Goal: Information Seeking & Learning: Learn about a topic

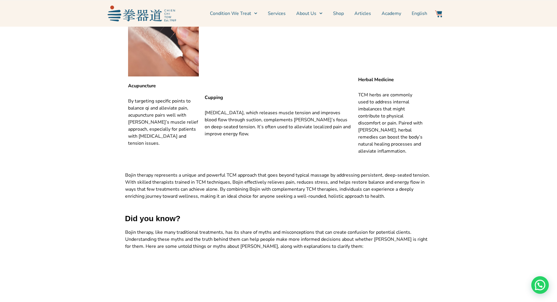
scroll to position [1082, 0]
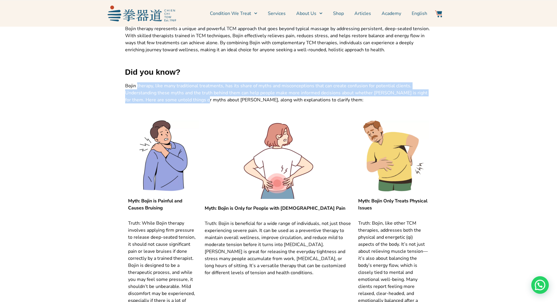
drag, startPoint x: 137, startPoint y: 71, endPoint x: 194, endPoint y: 88, distance: 59.6
click at [194, 88] on span "Bojin therapy, like many traditional treatments, has its share of myths and mis…" at bounding box center [276, 93] width 303 height 20
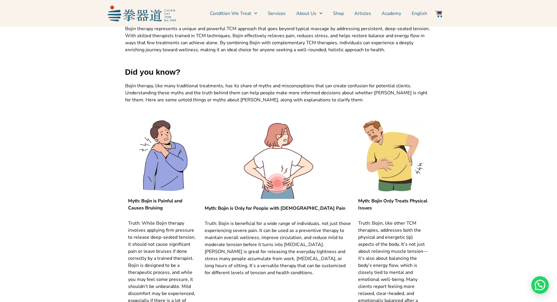
click at [139, 197] on strong "Myth: Bojin is Painful and Causes Bruising" at bounding box center [155, 203] width 54 height 13
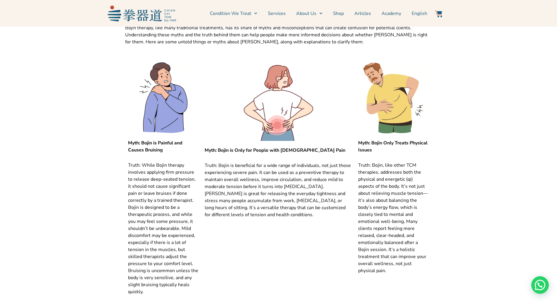
scroll to position [1141, 0]
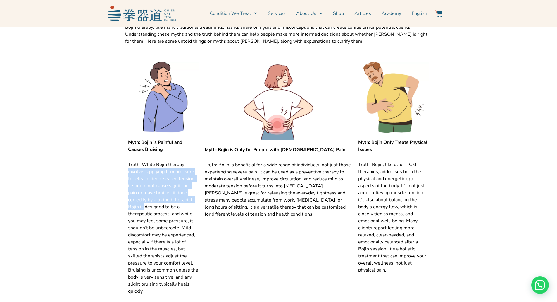
drag, startPoint x: 128, startPoint y: 157, endPoint x: 188, endPoint y: 185, distance: 65.9
click at [188, 185] on p "Truth: While Bojin therapy involves applying firm pressure to release deep-seat…" at bounding box center [163, 227] width 71 height 133
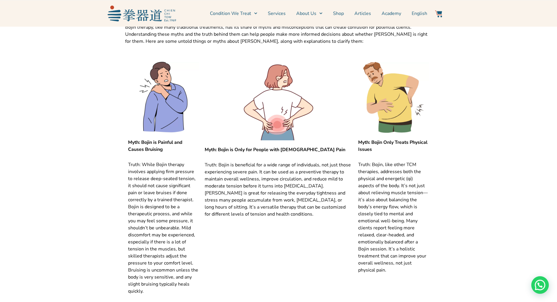
click at [148, 193] on p "Truth: While Bojin therapy involves applying firm pressure to release deep-seat…" at bounding box center [163, 227] width 71 height 133
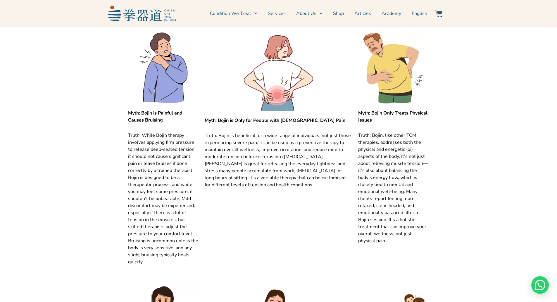
click at [124, 185] on div "Myth: Bojin is Painful and Causes Bruising Truth: While Bojin therapy involves …" at bounding box center [278, 153] width 313 height 252
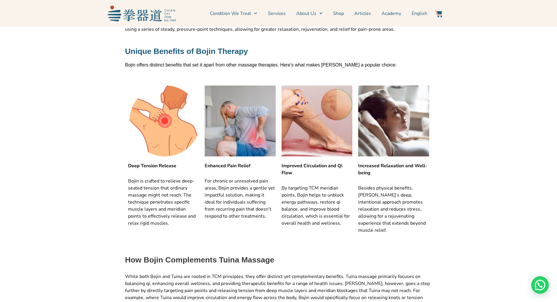
scroll to position [0, 0]
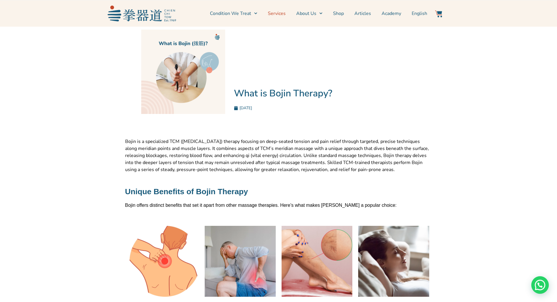
click at [285, 14] on link "Services" at bounding box center [277, 13] width 18 height 15
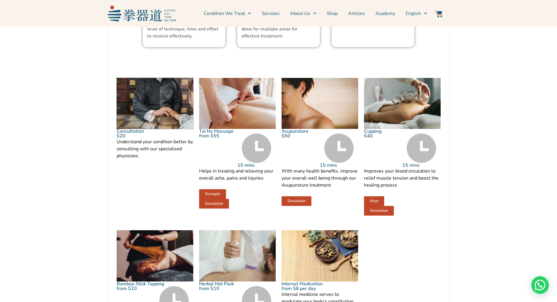
scroll to position [497, 0]
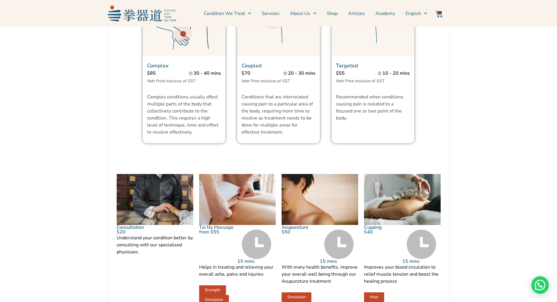
drag, startPoint x: 158, startPoint y: 105, endPoint x: 59, endPoint y: 84, distance: 101.4
click at [59, 84] on section "Treatment Wellness Injuries to our muscles, bones and tendons can happen during…" at bounding box center [278, 103] width 557 height 797
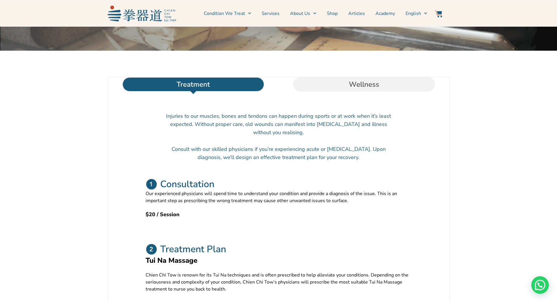
scroll to position [146, 0]
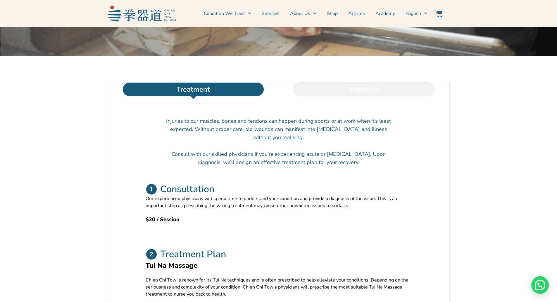
click at [392, 96] on li "Wellness" at bounding box center [364, 89] width 171 height 14
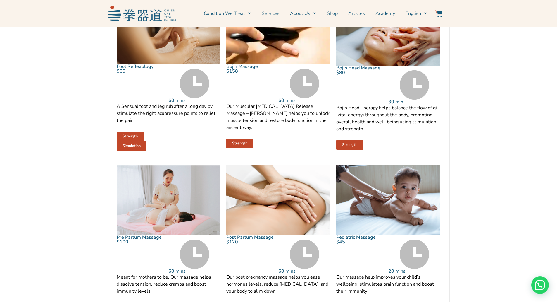
scroll to position [497, 0]
click at [237, 70] on link "Bojin Massage" at bounding box center [242, 66] width 32 height 6
click at [237, 64] on img at bounding box center [278, 29] width 104 height 69
